Goal: Use online tool/utility: Utilize a website feature to perform a specific function

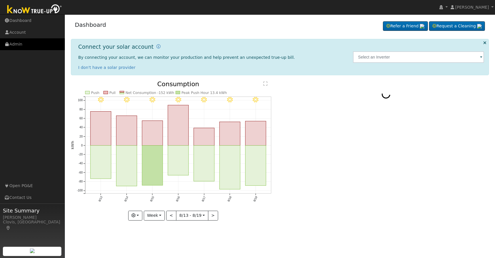
click at [22, 43] on link "Admin" at bounding box center [32, 44] width 65 height 12
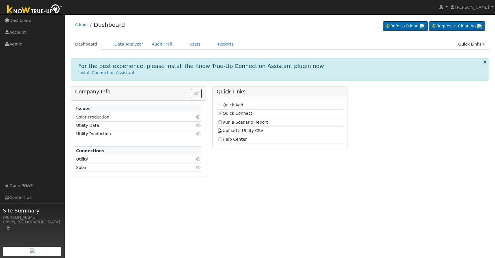
click at [229, 123] on link "Run a Scenario Report" at bounding box center [242, 122] width 50 height 5
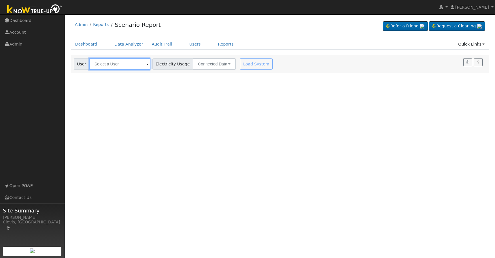
click at [123, 62] on input "text" at bounding box center [119, 64] width 61 height 12
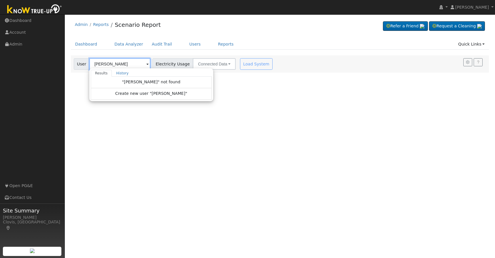
click at [114, 66] on input "[PERSON_NAME]" at bounding box center [119, 64] width 61 height 12
type input "k"
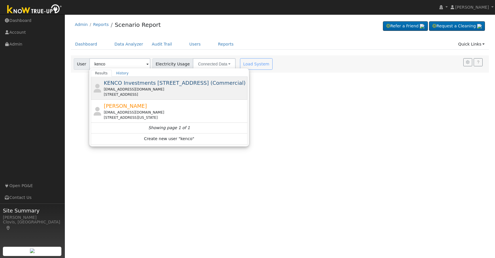
click at [126, 87] on div "[EMAIL_ADDRESS][DOMAIN_NAME]" at bounding box center [175, 89] width 143 height 5
type input "KENCO Investments [STREET_ADDRESS] (Commercial)"
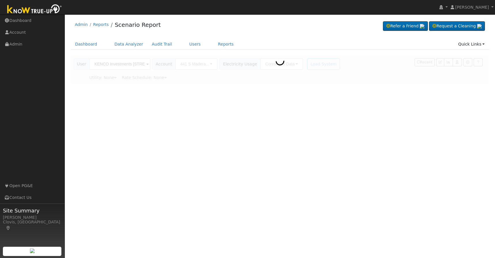
type input "Pacific Gas & Electric"
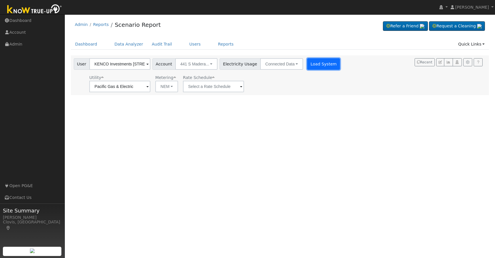
click at [310, 69] on button "Load System" at bounding box center [323, 64] width 33 height 12
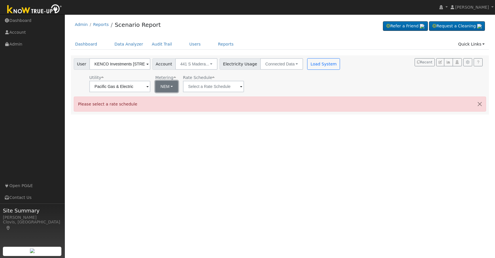
click at [163, 89] on button "NEM" at bounding box center [166, 87] width 23 height 12
click at [163, 100] on link "NEM" at bounding box center [170, 99] width 40 height 8
click at [150, 88] on input "text" at bounding box center [119, 87] width 61 height 12
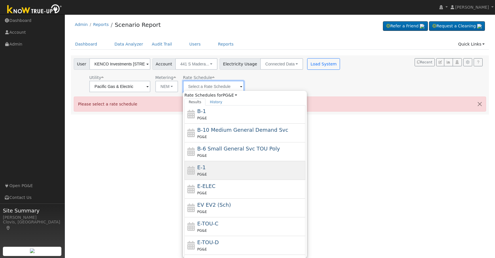
scroll to position [37, 0]
click at [214, 168] on div "E-1 PG&E" at bounding box center [250, 169] width 107 height 14
type input "E-1"
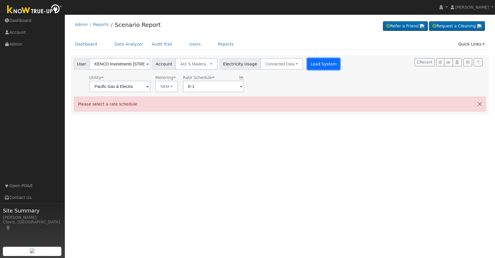
click at [322, 66] on button "Load System" at bounding box center [323, 64] width 33 height 12
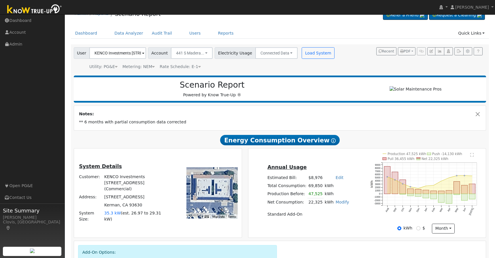
scroll to position [0, 0]
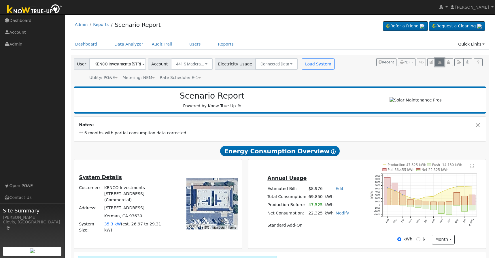
click at [439, 64] on button "button" at bounding box center [439, 62] width 9 height 8
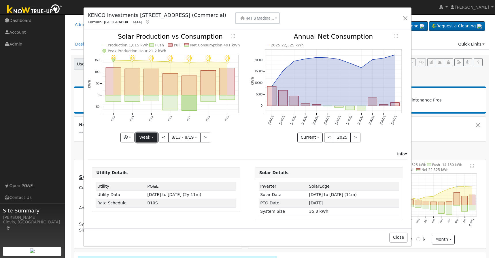
click at [154, 140] on button "Week" at bounding box center [146, 137] width 21 height 10
click at [150, 174] on link "Year" at bounding box center [156, 173] width 40 height 8
type input "[DATE]"
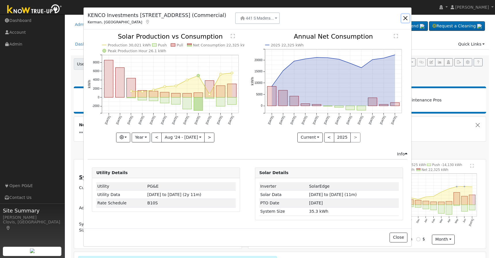
click at [406, 20] on button "button" at bounding box center [405, 18] width 8 height 8
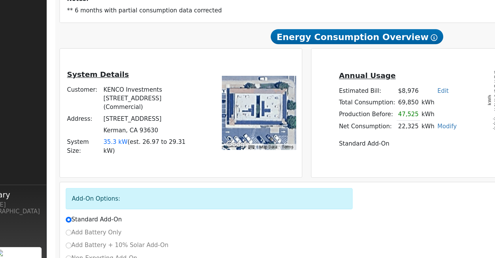
scroll to position [50, 0]
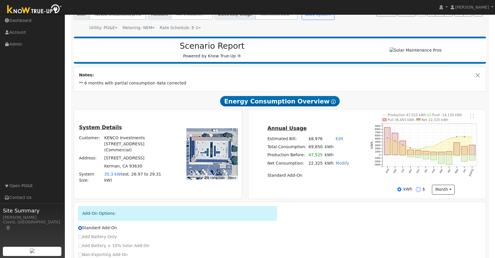
click at [418, 190] on input "$" at bounding box center [418, 189] width 4 height 4
radio input "true"
radio input "false"
